Goal: Task Accomplishment & Management: Manage account settings

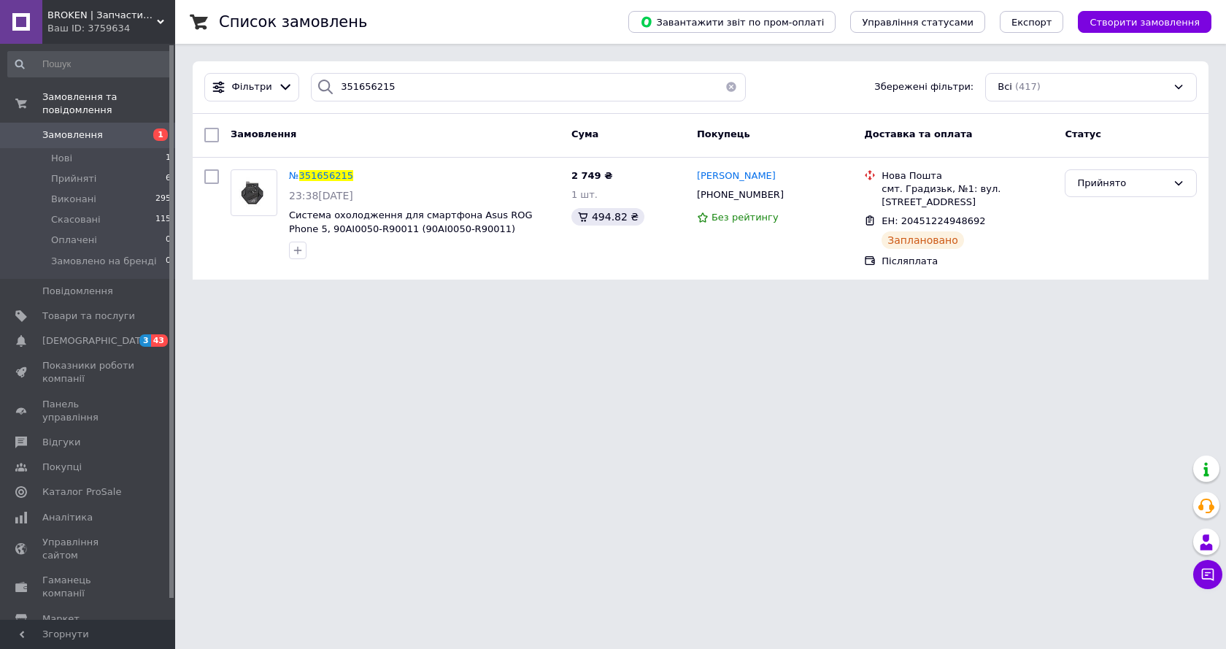
click at [88, 128] on span "Замовлення" at bounding box center [72, 134] width 61 height 13
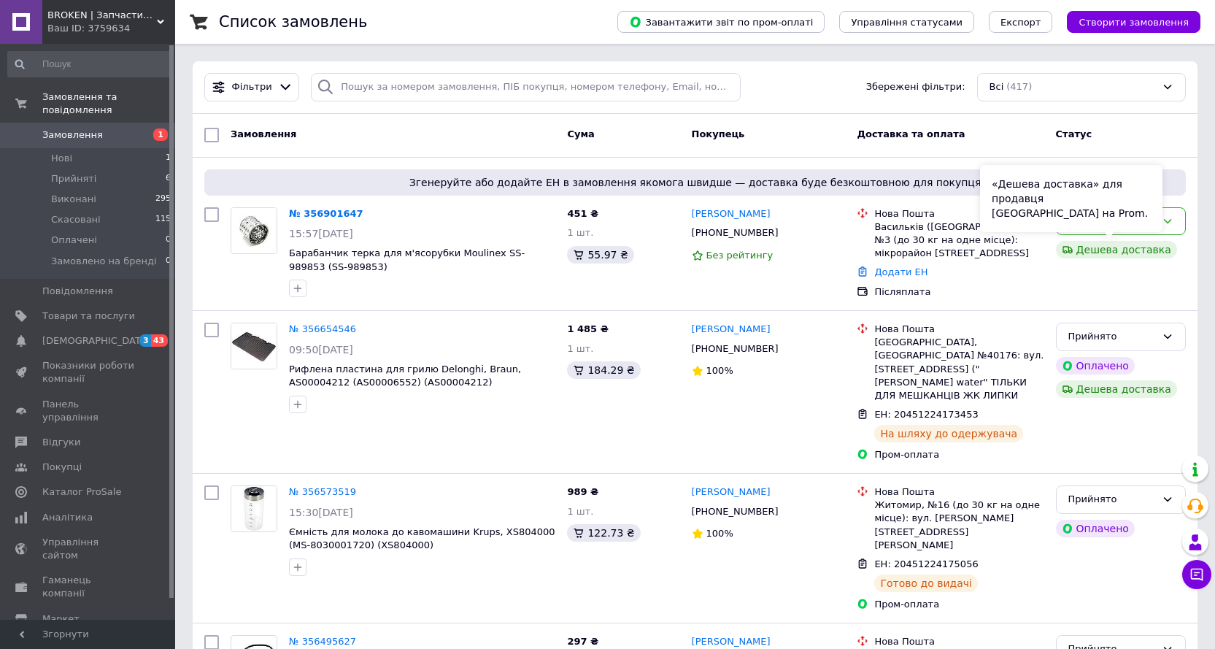
click at [1159, 225] on div "«Дешева доставка» для продавця Новою Поштою на Prom." at bounding box center [1071, 198] width 182 height 67
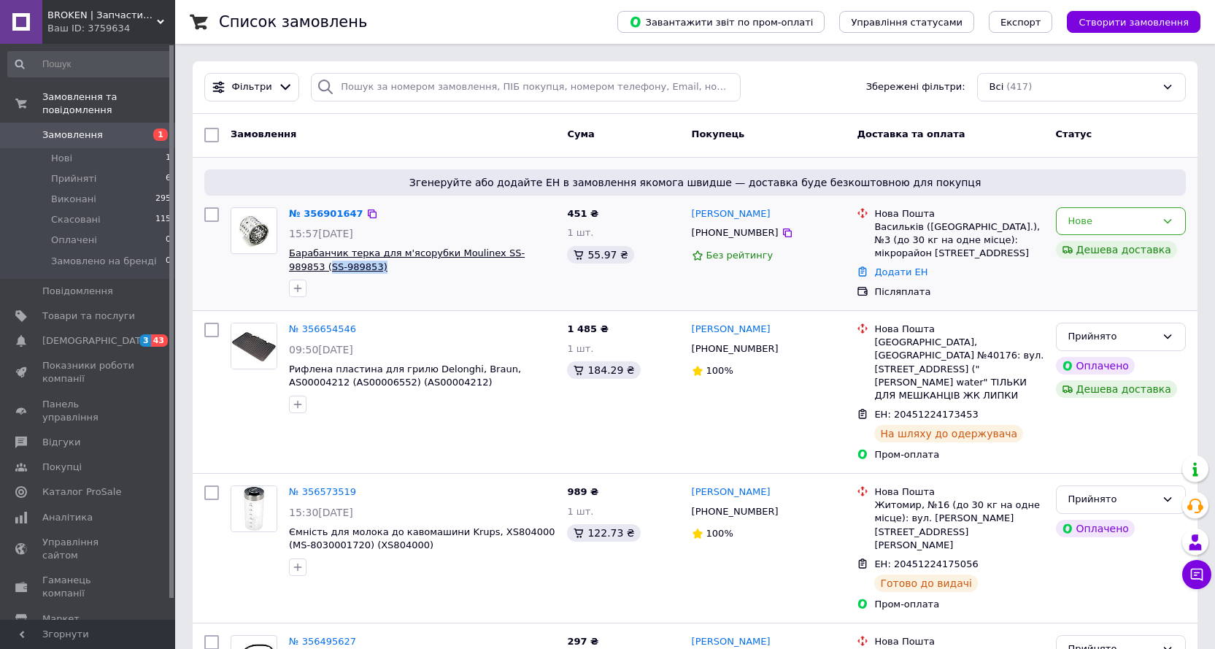
drag, startPoint x: 549, startPoint y: 272, endPoint x: 530, endPoint y: 257, distance: 25.0
click at [530, 257] on span "Барабанчик терка для м'ясорубки Moulinex SS-989853 (SS-989853)" at bounding box center [422, 260] width 266 height 27
copy span "SS-989853)"
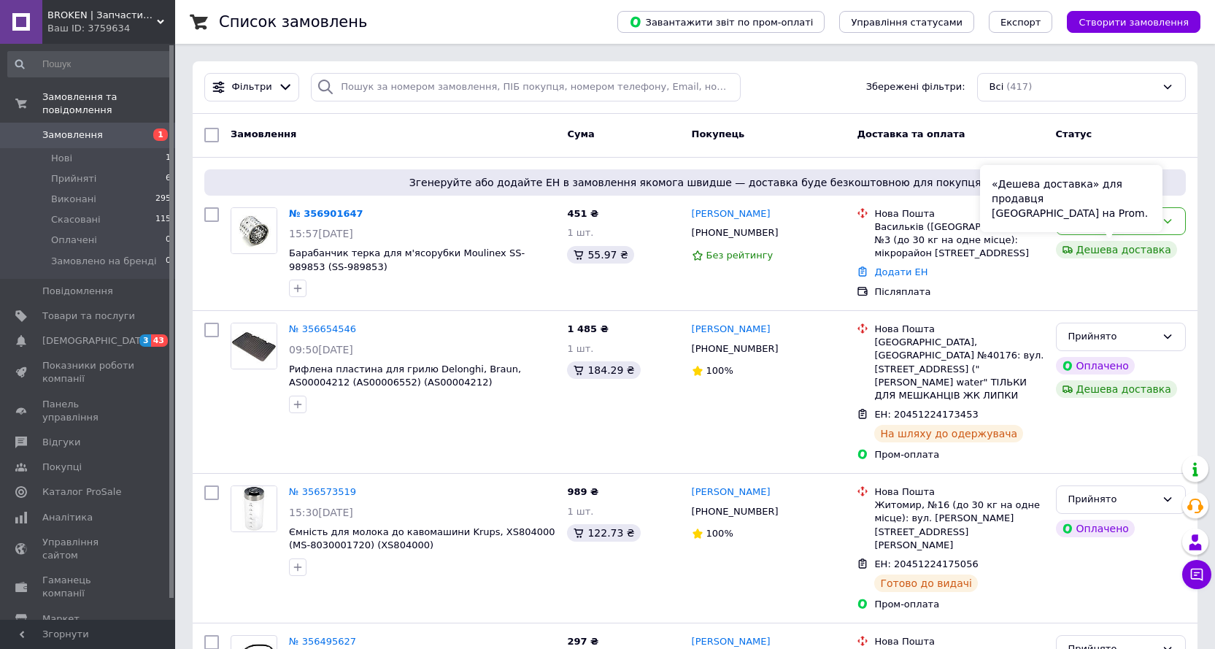
click at [1128, 223] on div "«Дешева доставка» для продавця Новою Поштою на Prom." at bounding box center [1071, 198] width 182 height 67
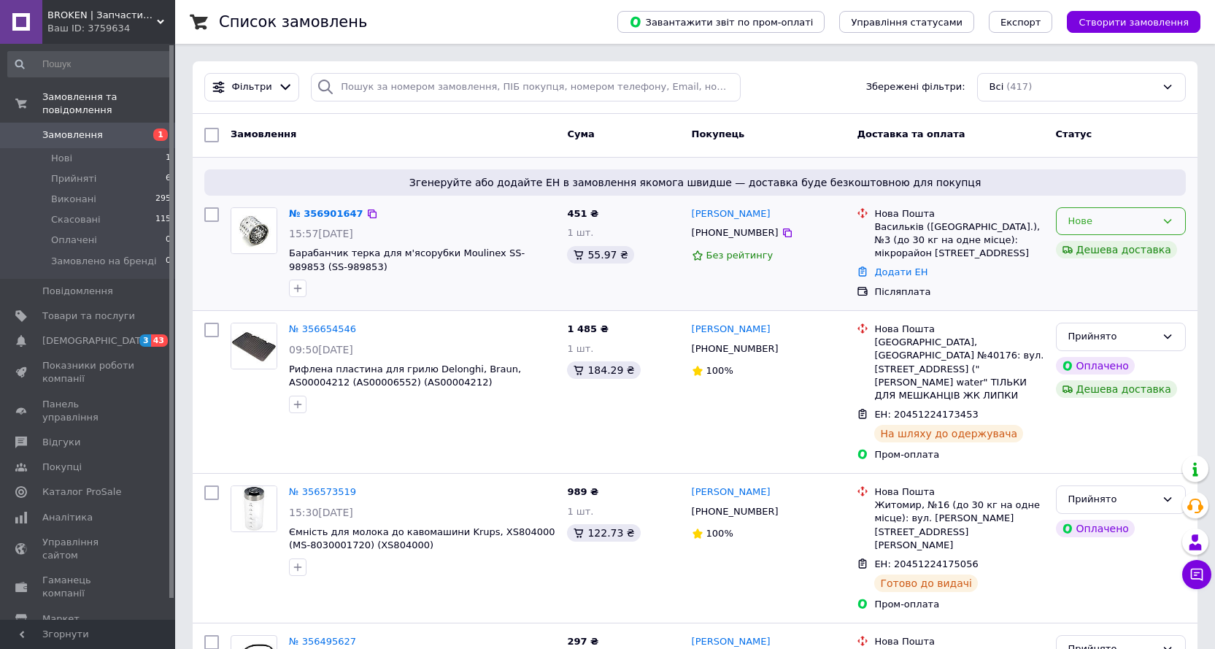
click at [1168, 222] on icon at bounding box center [1168, 221] width 8 height 4
click at [1117, 311] on li "Скасовано" at bounding box center [1121, 304] width 128 height 27
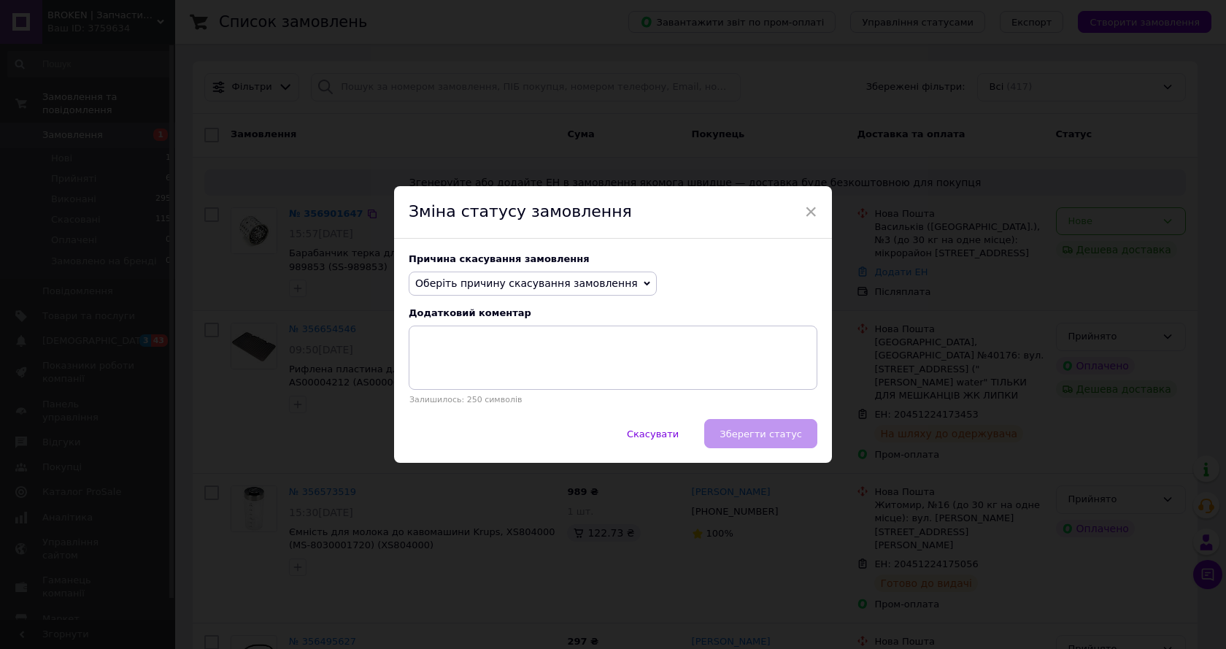
click at [492, 285] on span "Оберіть причину скасування замовлення" at bounding box center [526, 283] width 223 height 12
click at [500, 317] on li "Немає в наявності" at bounding box center [532, 311] width 247 height 20
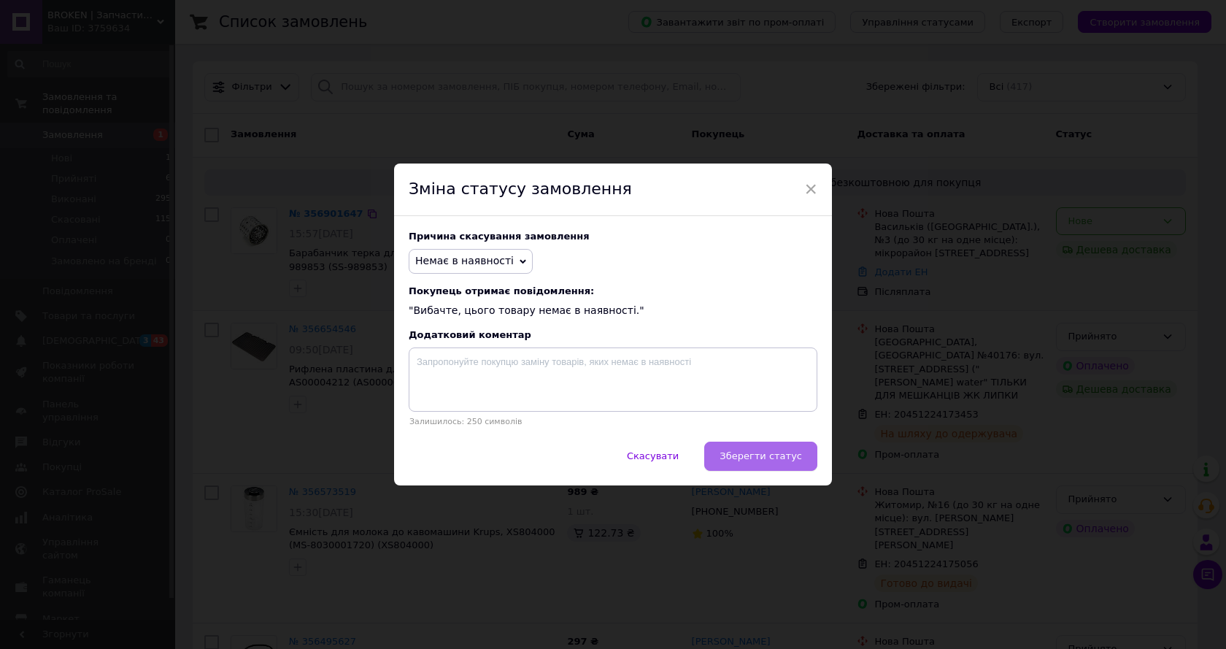
click at [767, 460] on span "Зберегти статус" at bounding box center [760, 455] width 82 height 11
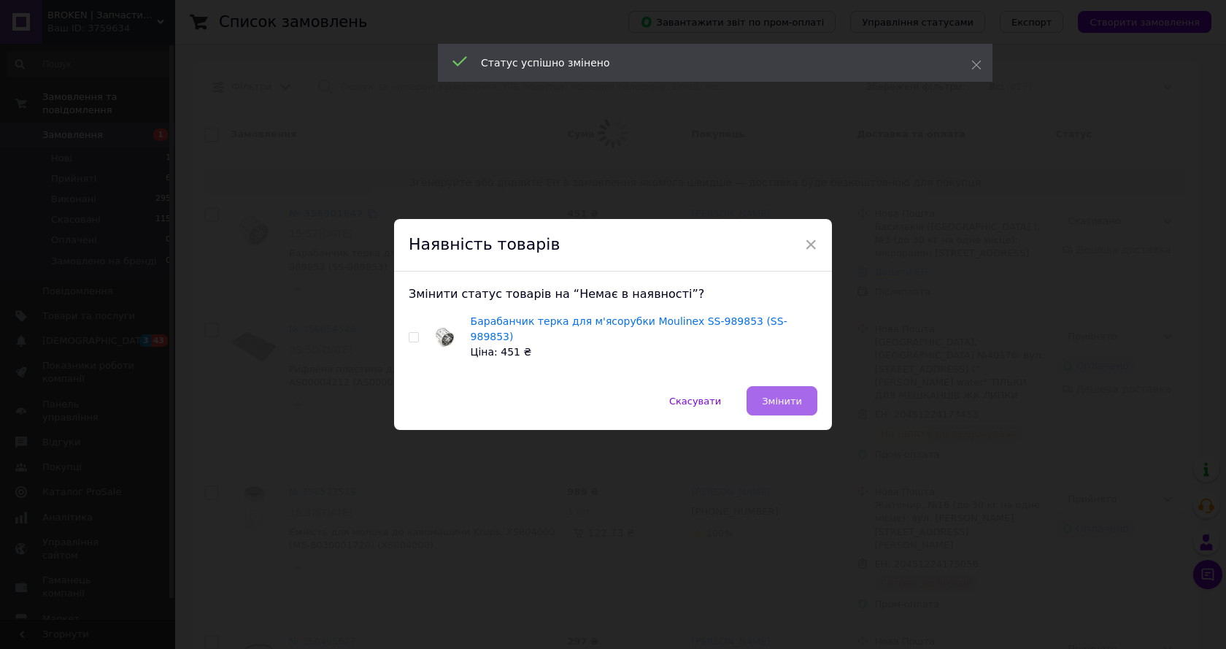
click at [782, 398] on span "Змінити" at bounding box center [782, 401] width 40 height 11
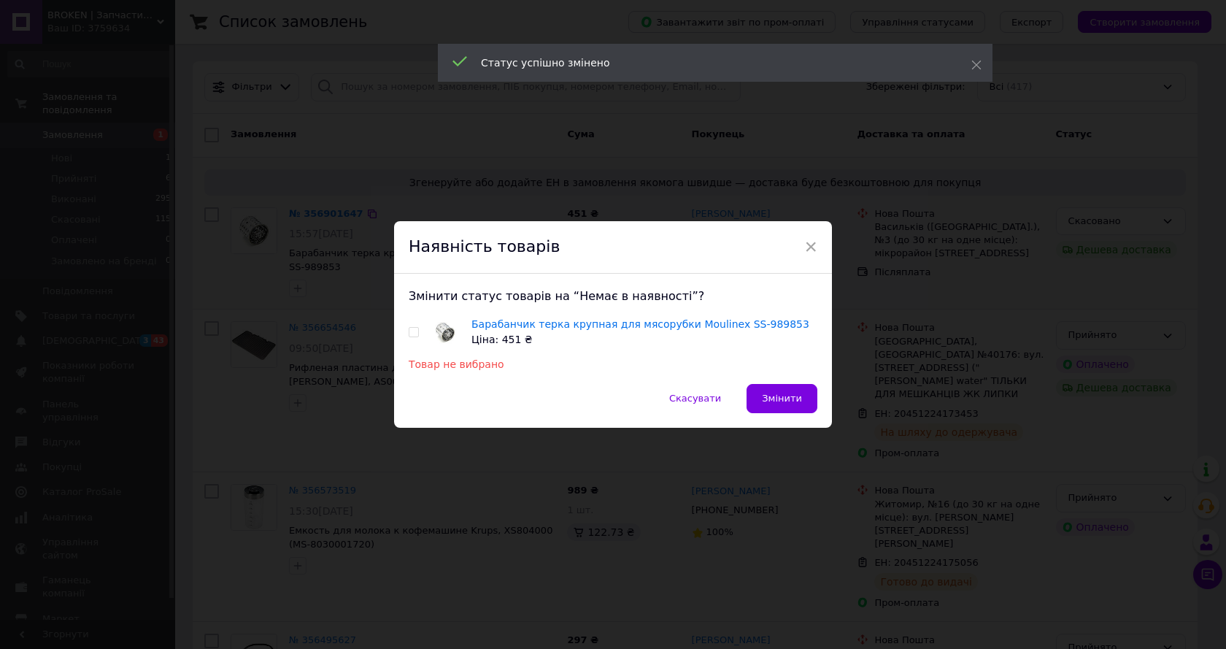
click at [414, 335] on input "checkbox" at bounding box center [413, 332] width 9 height 9
checkbox input "true"
click at [809, 398] on button "Змінити" at bounding box center [781, 398] width 71 height 29
